Goal: Task Accomplishment & Management: Complete application form

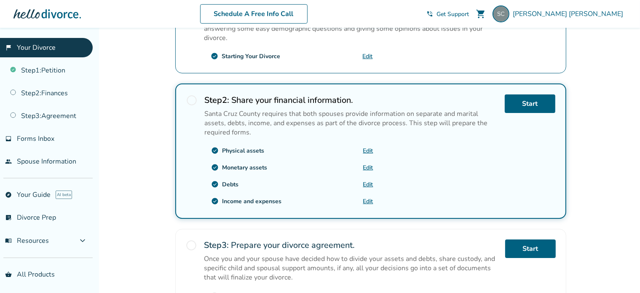
click at [366, 181] on link "Edit" at bounding box center [368, 184] width 10 height 8
click at [369, 199] on link "Edit" at bounding box center [368, 201] width 10 height 8
click at [370, 199] on link "Edit" at bounding box center [368, 201] width 10 height 8
click at [366, 199] on link "Edit" at bounding box center [368, 201] width 10 height 8
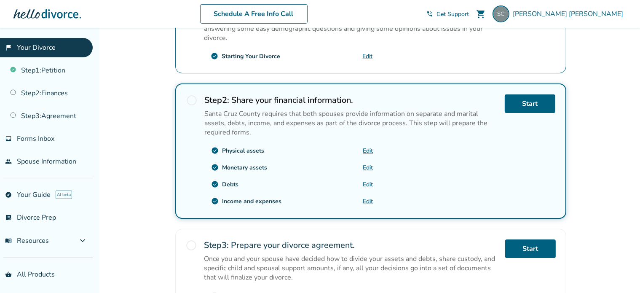
click at [367, 181] on link "Edit" at bounding box center [368, 184] width 10 height 8
click at [367, 197] on link "Edit" at bounding box center [368, 201] width 10 height 8
click at [371, 165] on link "Edit" at bounding box center [368, 168] width 10 height 8
drag, startPoint x: 611, startPoint y: 227, endPoint x: 373, endPoint y: 201, distance: 239.7
click at [611, 227] on div "Added to cart [PERSON_NAME] , welcome to your divorce platform. Your Plan: Pro …" at bounding box center [320, 109] width 640 height 585
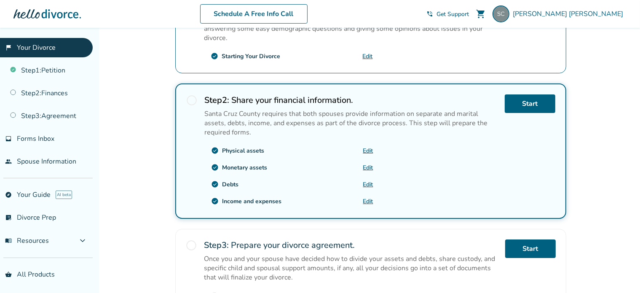
click at [226, 182] on div "Debts" at bounding box center [231, 184] width 16 height 8
click at [368, 167] on link "Edit" at bounding box center [368, 168] width 10 height 8
click at [594, 146] on div "Added to cart [PERSON_NAME] , welcome to your divorce platform. Your Plan: Pro …" at bounding box center [320, 109] width 640 height 585
click at [597, 202] on div "Added to cart [PERSON_NAME] , welcome to your divorce platform. Your Plan: Pro …" at bounding box center [320, 109] width 640 height 585
click at [587, 211] on div "Added to cart [PERSON_NAME] , welcome to your divorce platform. Your Plan: Pro …" at bounding box center [320, 109] width 640 height 585
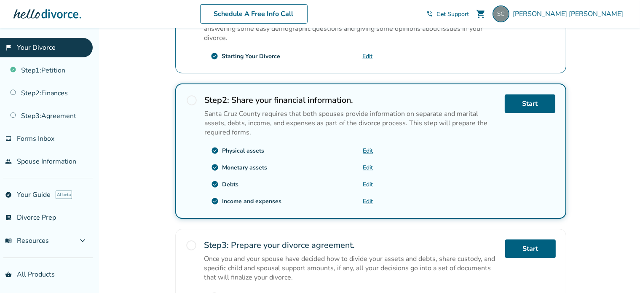
click at [639, 179] on div "Added to cart [PERSON_NAME] , welcome to your divorce platform. Your Plan: Pro …" at bounding box center [320, 109] width 640 height 585
